Goal: Find specific page/section: Find specific page/section

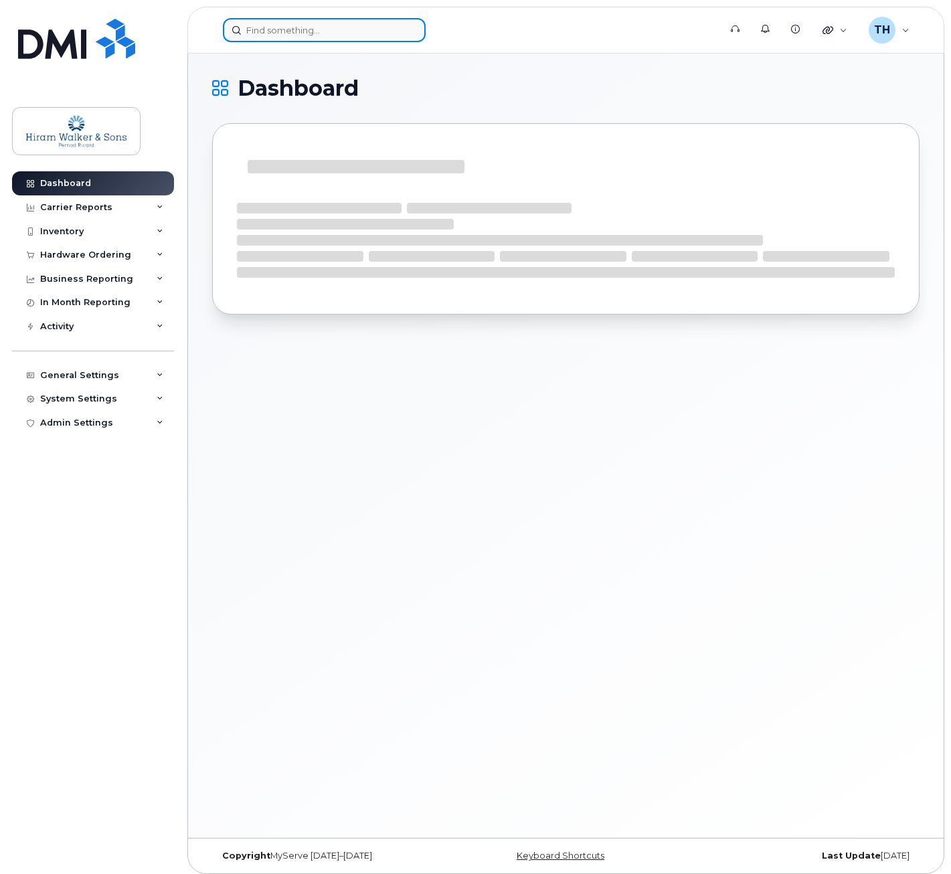
click at [315, 38] on input at bounding box center [324, 30] width 203 height 24
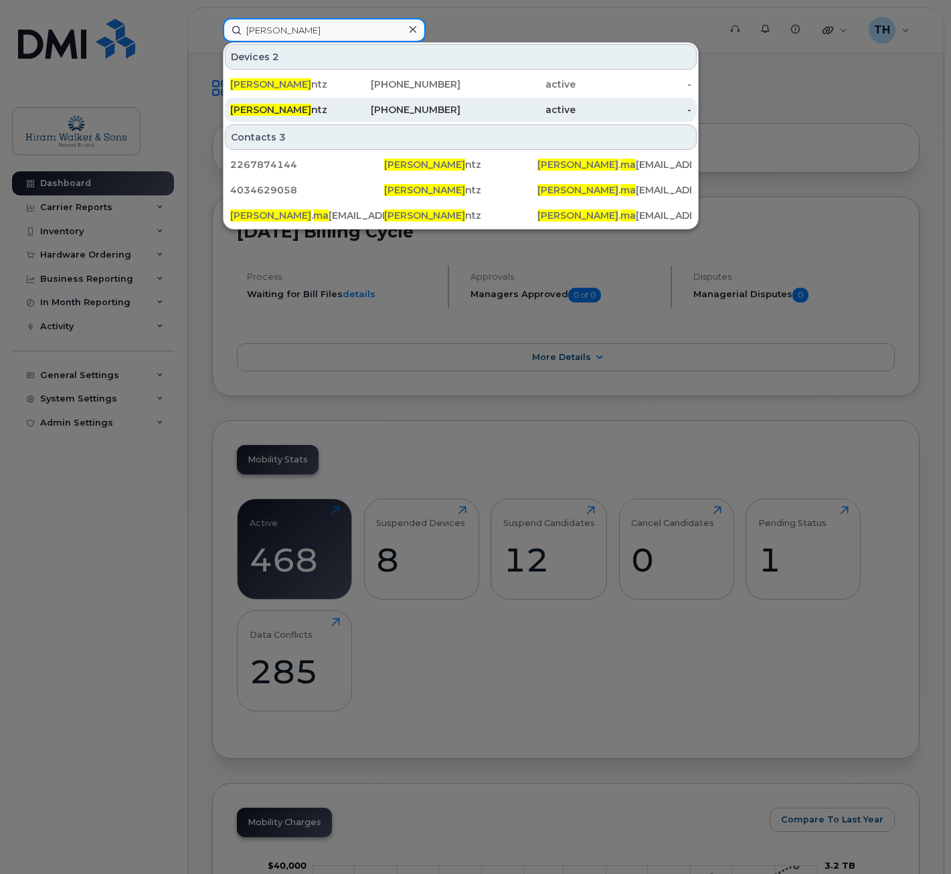
type input "[PERSON_NAME]"
click at [498, 113] on div "active" at bounding box center [517, 109] width 115 height 13
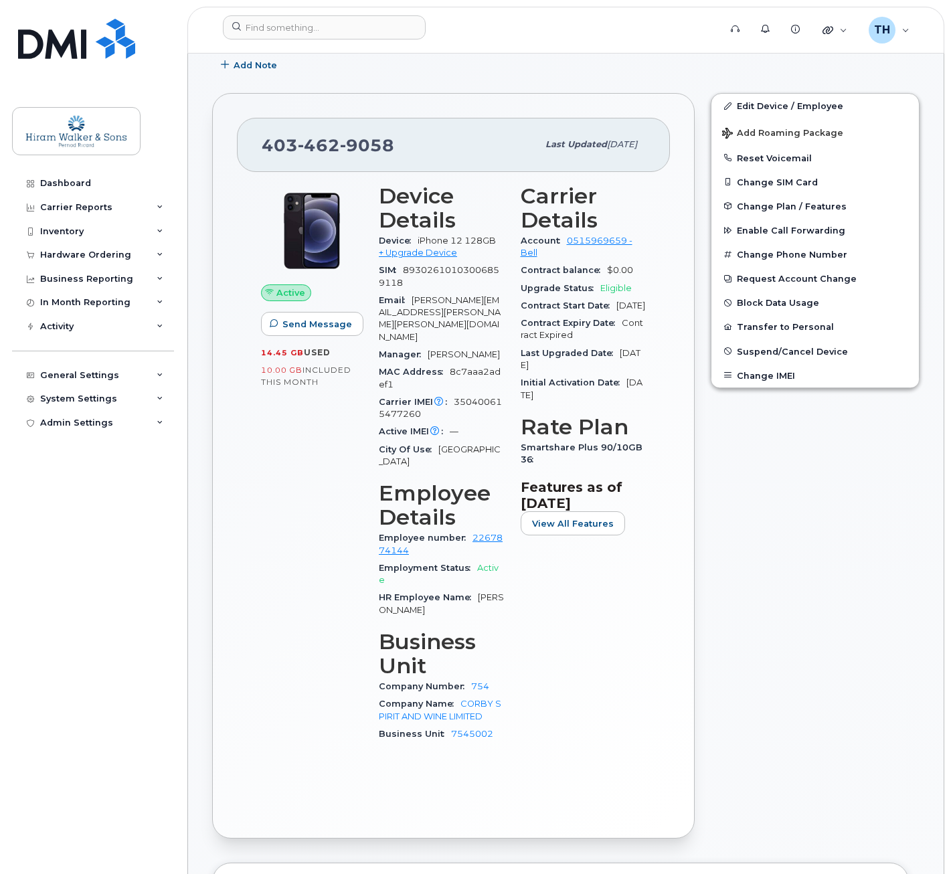
scroll to position [602, 0]
